Goal: Transaction & Acquisition: Purchase product/service

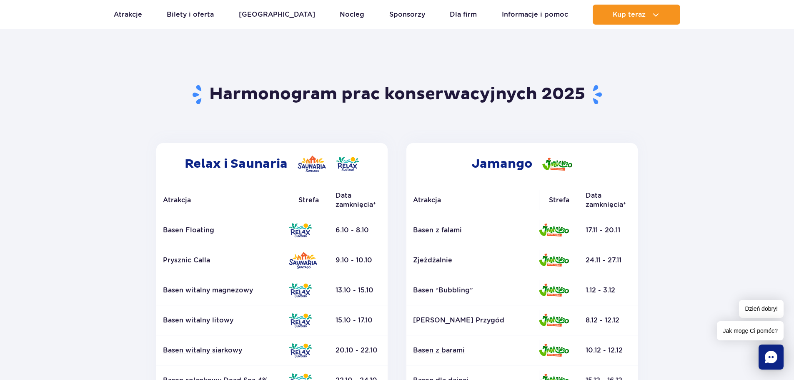
scroll to position [83, 0]
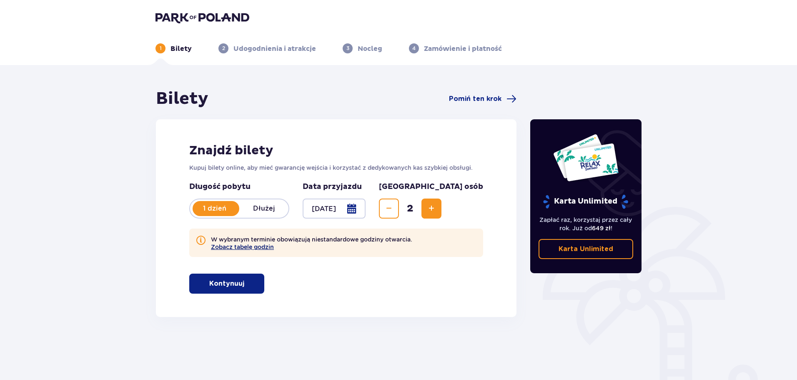
click at [221, 246] on button "Zobacz tabelę godzin" at bounding box center [242, 246] width 63 height 7
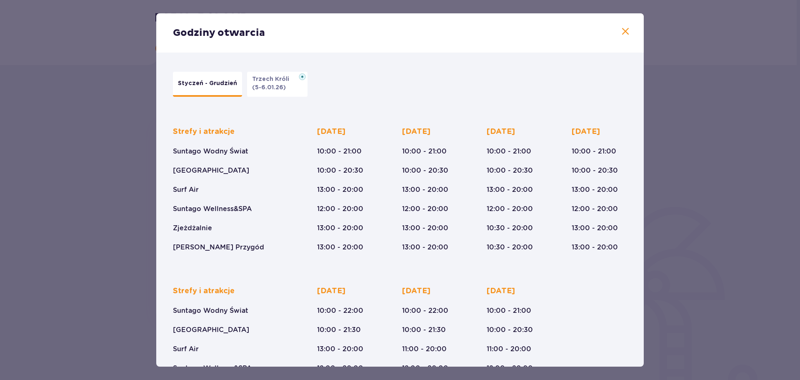
click at [201, 81] on p "Styczeń - Grudzień" at bounding box center [207, 83] width 59 height 8
click at [622, 32] on span at bounding box center [626, 32] width 10 height 10
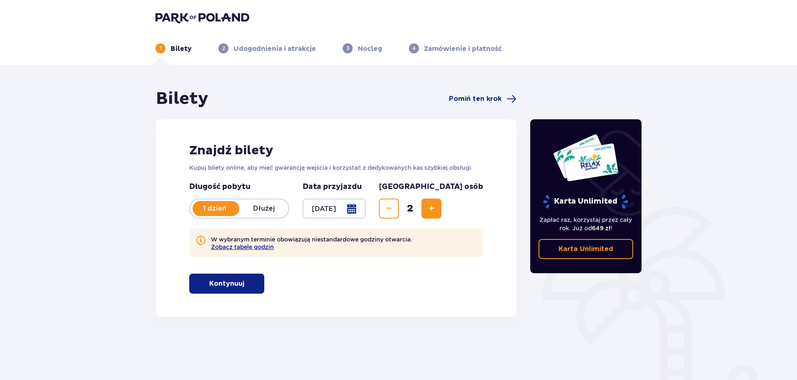
click at [201, 240] on span at bounding box center [201, 240] width 10 height 10
click at [214, 250] on button "Zobacz tabelę godzin" at bounding box center [242, 246] width 63 height 7
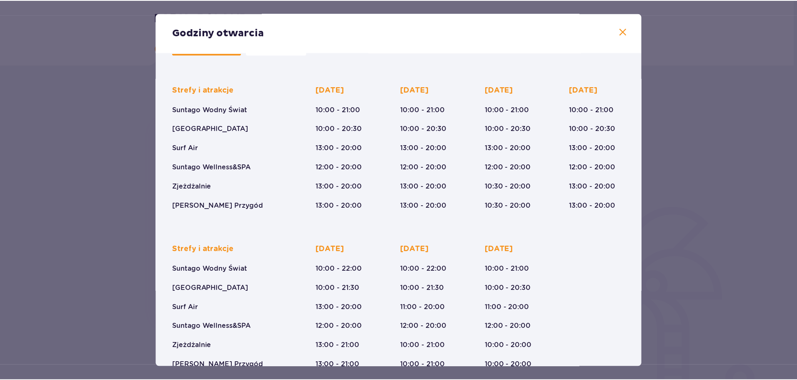
scroll to position [61, 0]
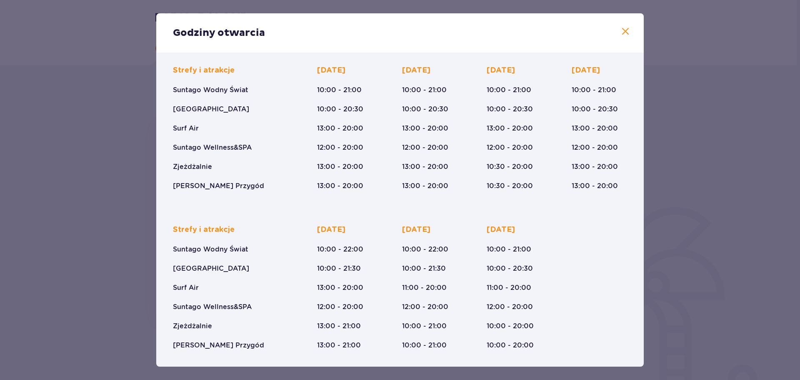
click at [623, 33] on span at bounding box center [626, 32] width 10 height 10
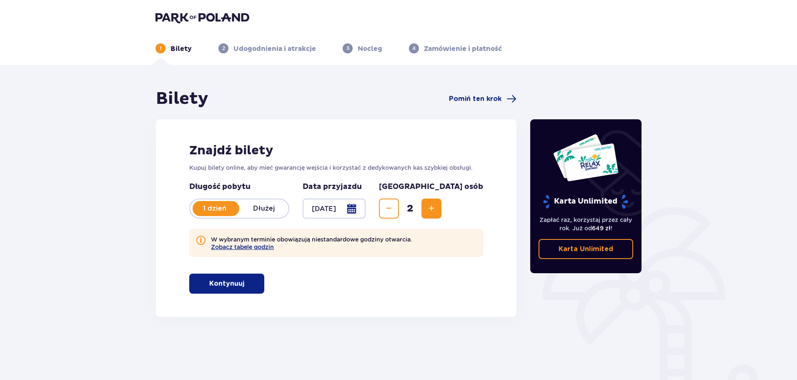
click at [227, 283] on p "Kontynuuj" at bounding box center [226, 283] width 35 height 9
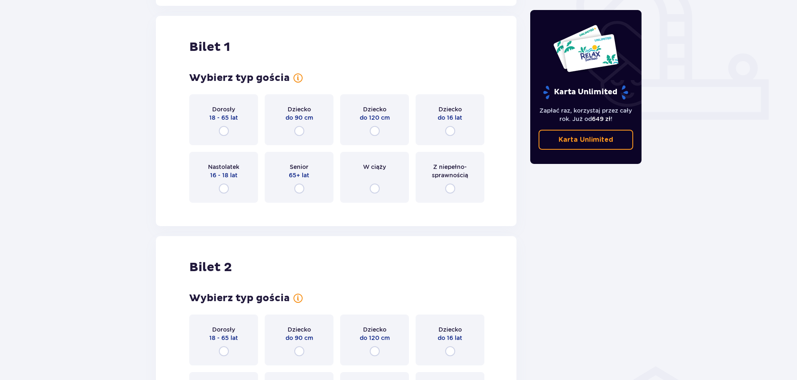
scroll to position [317, 0]
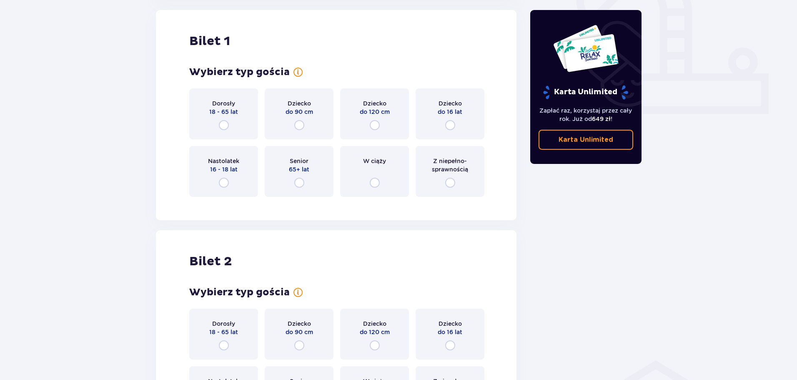
click at [228, 124] on input "radio" at bounding box center [224, 125] width 10 height 10
radio input "true"
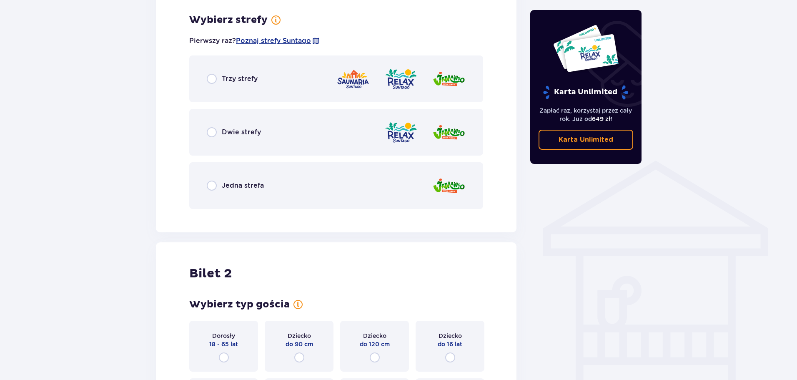
scroll to position [520, 0]
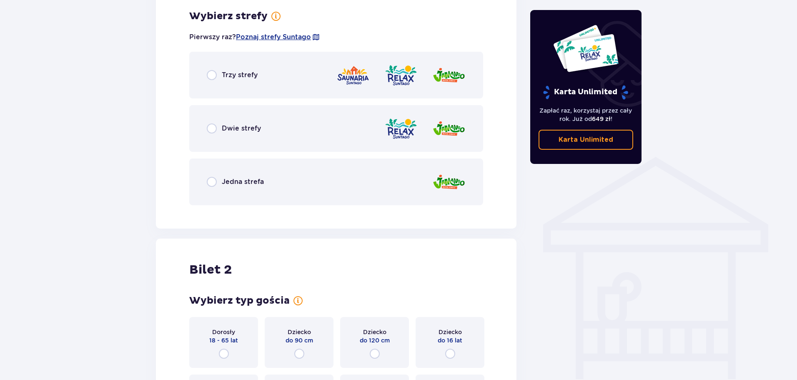
click at [211, 180] on input "radio" at bounding box center [212, 182] width 10 height 10
radio input "true"
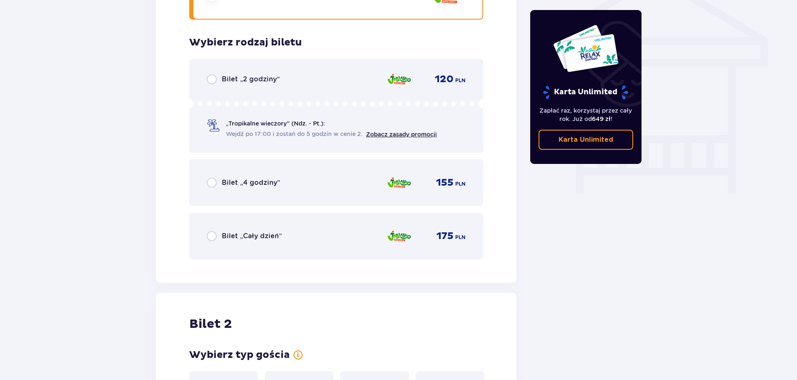
scroll to position [732, 0]
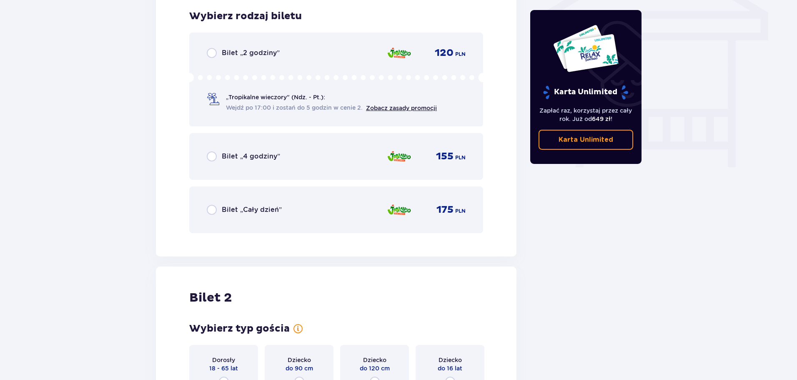
click at [213, 212] on input "radio" at bounding box center [212, 210] width 10 height 10
radio input "true"
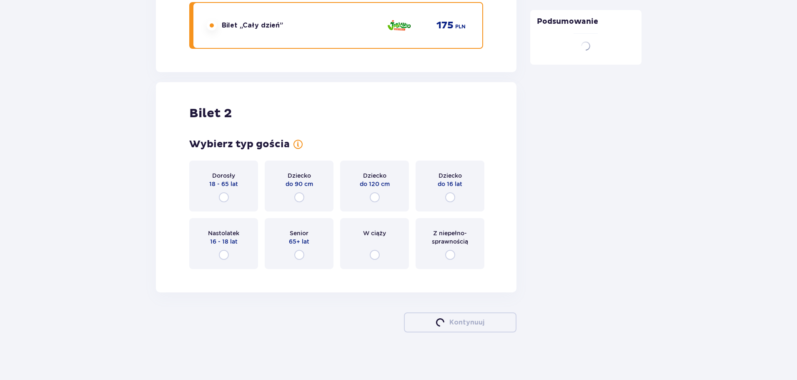
scroll to position [919, 0]
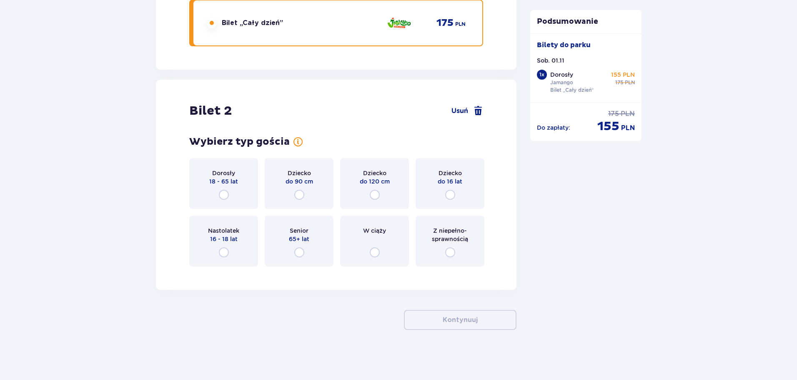
click at [225, 192] on input "radio" at bounding box center [224, 195] width 10 height 10
radio input "true"
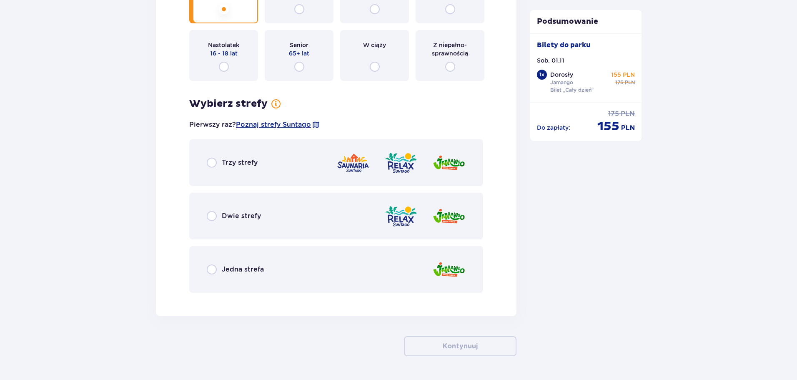
scroll to position [1130, 0]
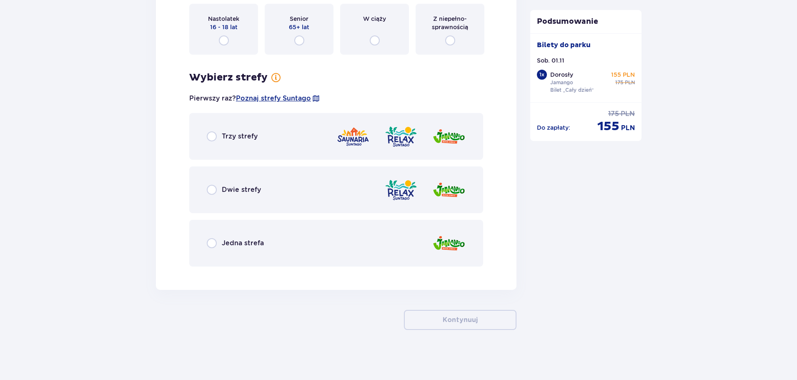
click at [210, 245] on input "radio" at bounding box center [212, 243] width 10 height 10
radio input "true"
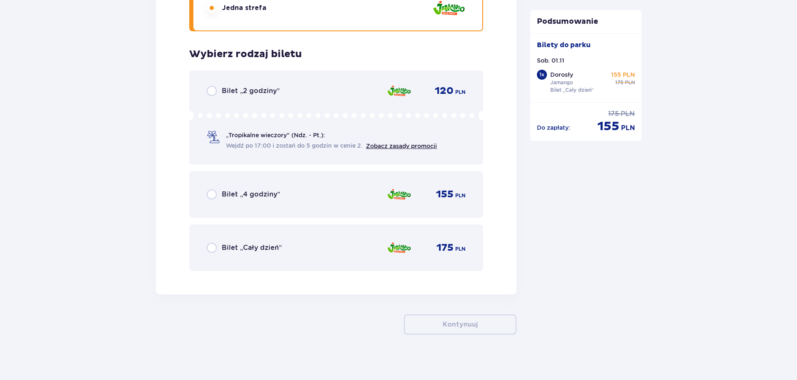
scroll to position [1370, 0]
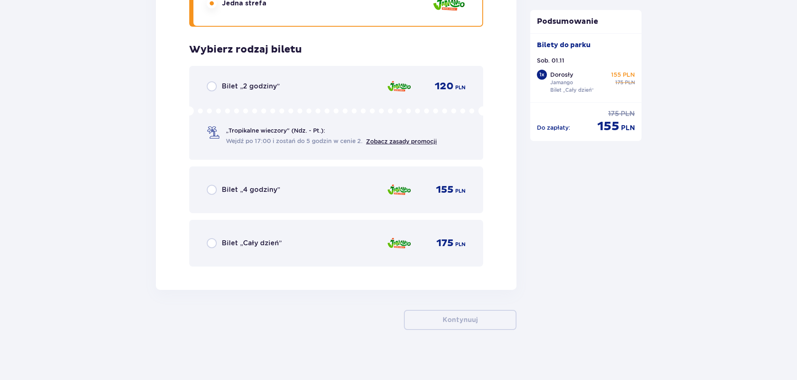
click at [213, 246] on input "radio" at bounding box center [212, 243] width 10 height 10
radio input "true"
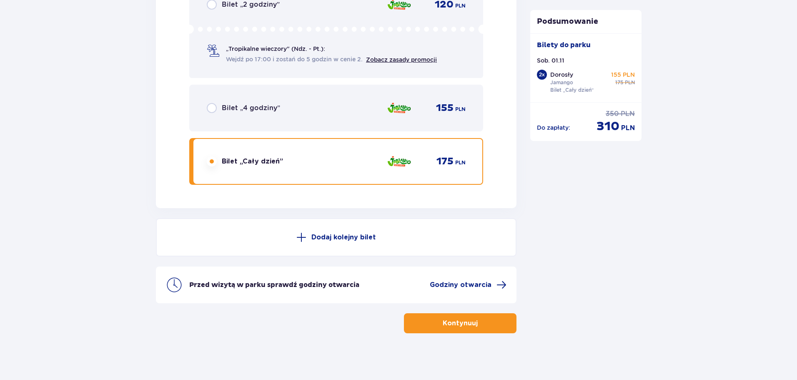
scroll to position [1455, 0]
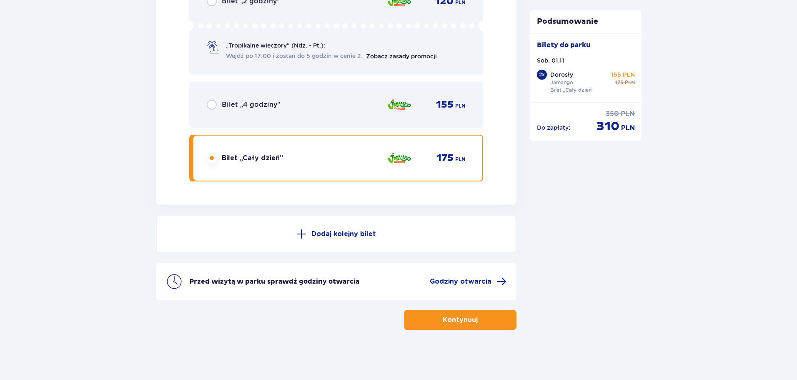
click at [451, 321] on p "Kontynuuj" at bounding box center [460, 319] width 35 height 9
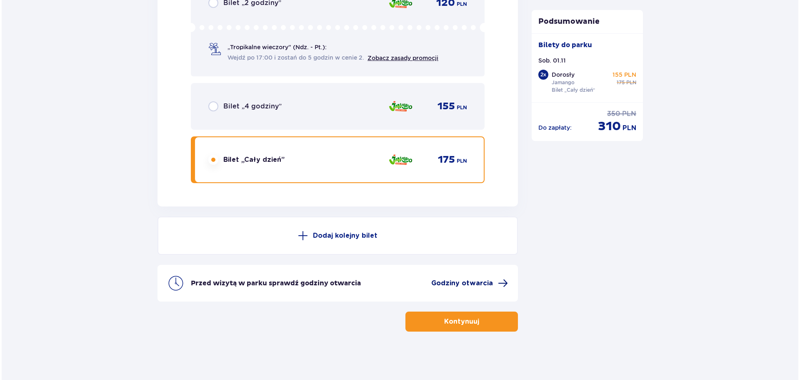
scroll to position [1455, 0]
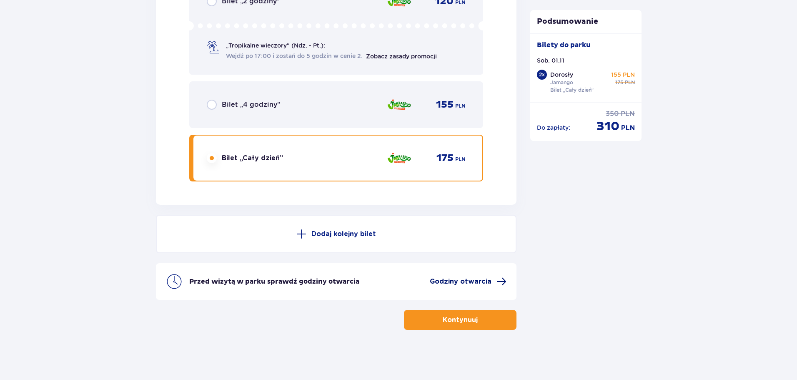
click at [475, 281] on span "Godziny otwarcia" at bounding box center [461, 281] width 62 height 9
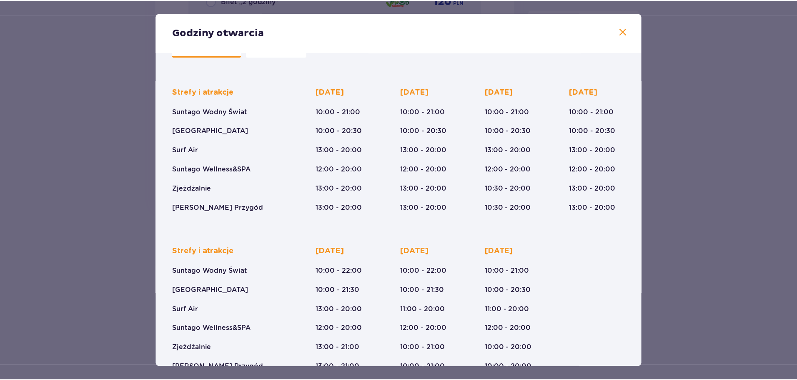
scroll to position [20, 0]
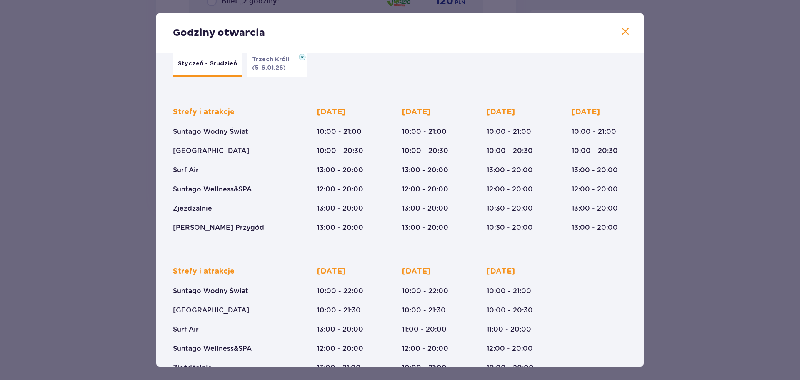
click at [625, 33] on span at bounding box center [626, 32] width 10 height 10
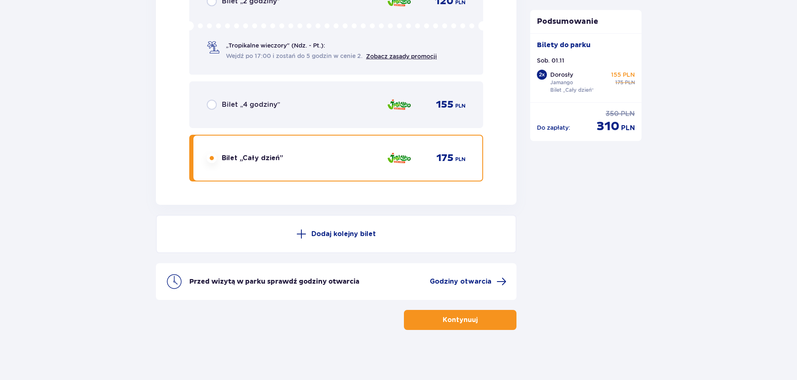
click at [459, 320] on p "Kontynuuj" at bounding box center [460, 319] width 35 height 9
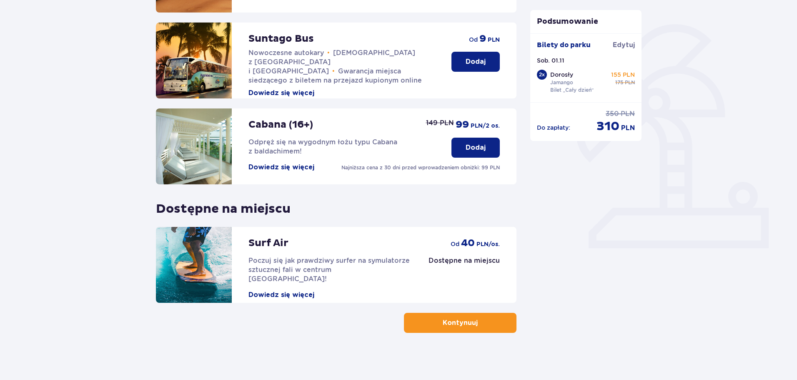
scroll to position [185, 0]
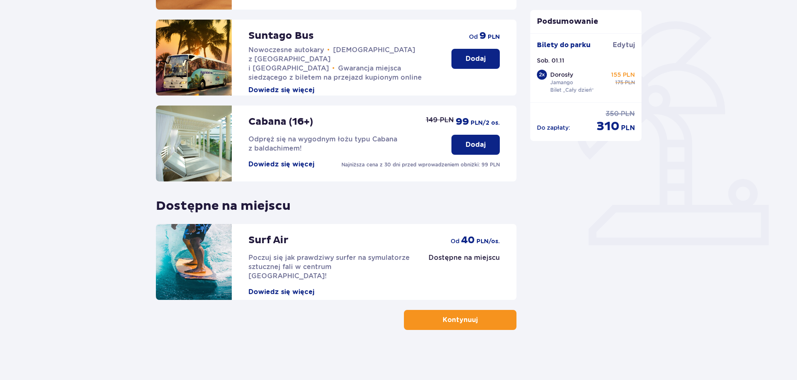
click at [452, 326] on button "Kontynuuj" at bounding box center [460, 320] width 113 height 20
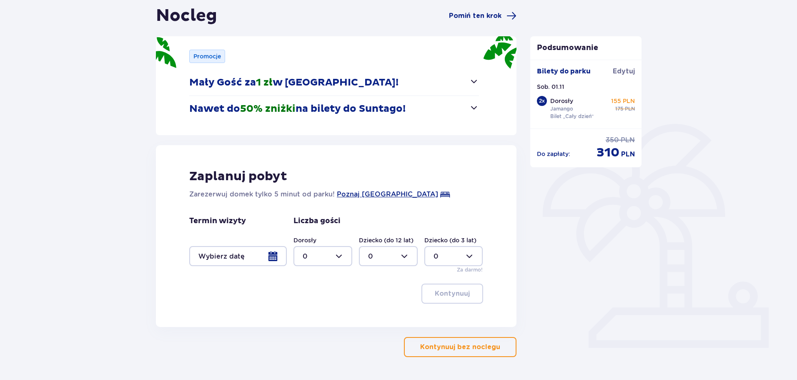
scroll to position [83, 0]
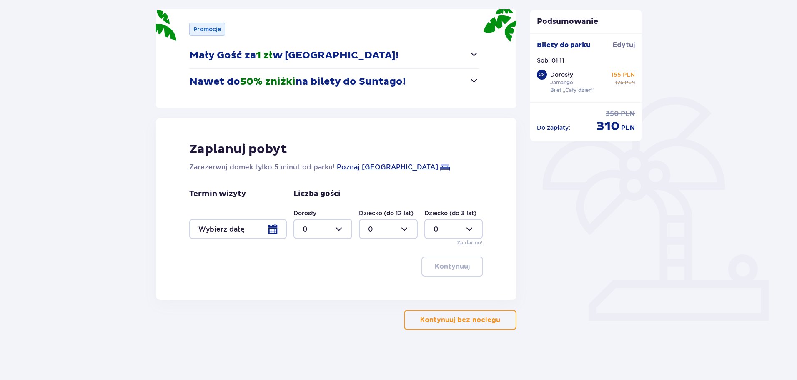
click at [478, 318] on p "Kontynuuj bez noclegu" at bounding box center [460, 319] width 80 height 9
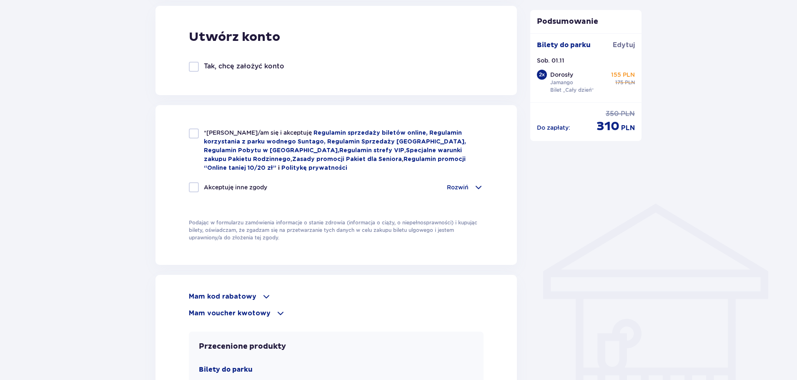
scroll to position [599, 0]
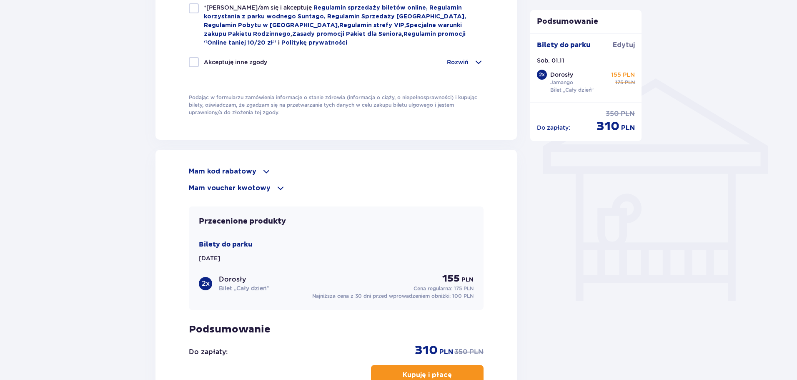
click at [261, 166] on span at bounding box center [266, 171] width 10 height 10
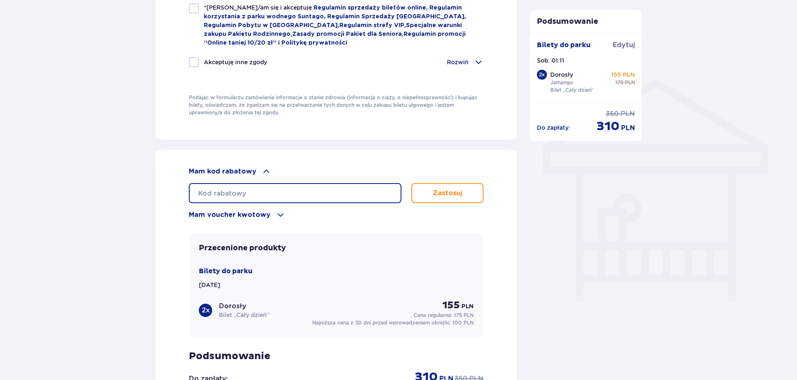
click at [243, 187] on input "text" at bounding box center [295, 193] width 213 height 20
type input "LDDYJ4SVH3PJSO"
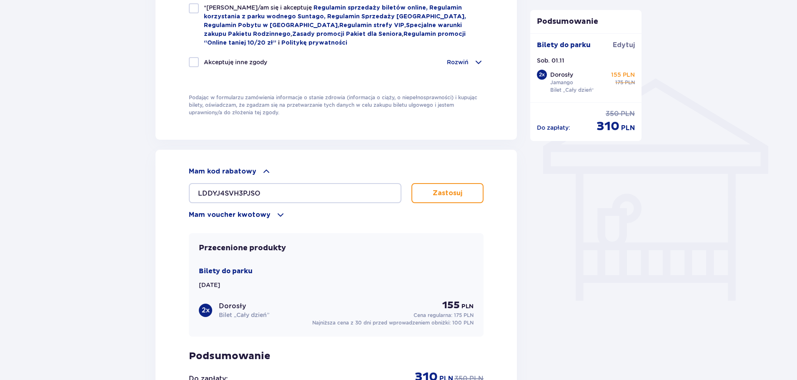
click at [459, 188] on p "Zastosuj" at bounding box center [448, 192] width 30 height 9
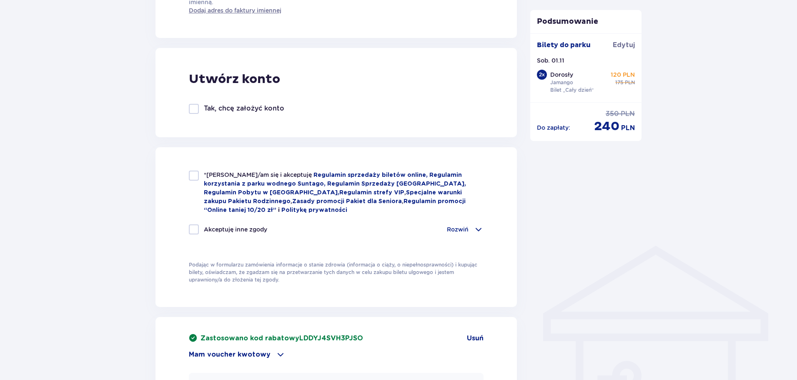
scroll to position [265, 0]
